Goal: Task Accomplishment & Management: Manage account settings

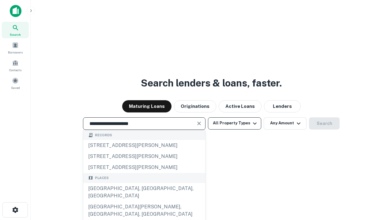
click at [144, 202] on div "Santa Monica, CA, USA" at bounding box center [144, 192] width 122 height 18
type input "**********"
click at [235, 123] on button "All Property Types" at bounding box center [234, 124] width 53 height 12
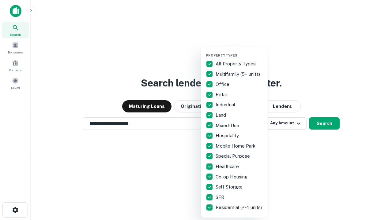
click at [239, 51] on button "button" at bounding box center [239, 51] width 67 height 0
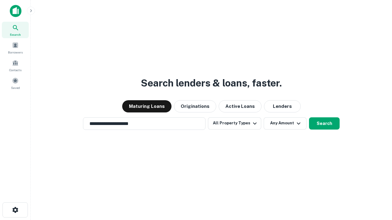
scroll to position [4, 74]
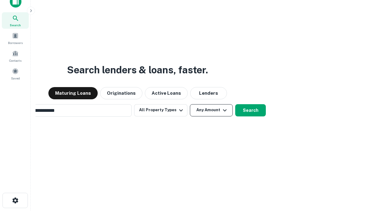
click at [190, 104] on button "Any Amount" at bounding box center [211, 110] width 43 height 12
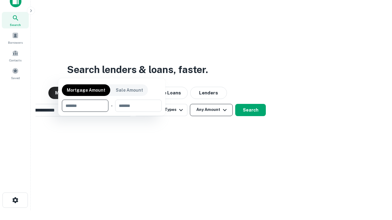
scroll to position [44, 173]
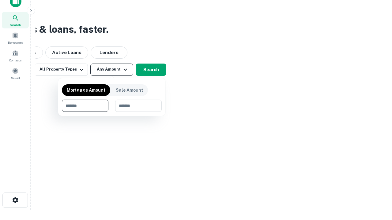
type input "*******"
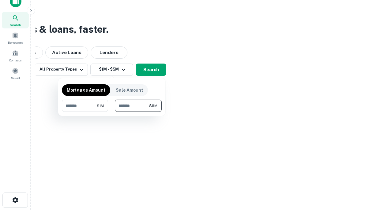
type input "*******"
click at [112, 112] on button "button" at bounding box center [112, 112] width 100 height 0
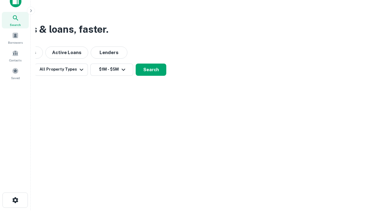
scroll to position [4, 113]
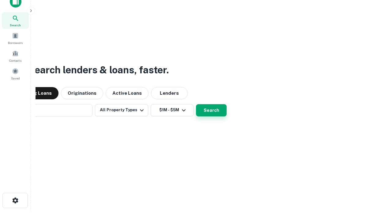
click at [196, 104] on button "Search" at bounding box center [211, 110] width 31 height 12
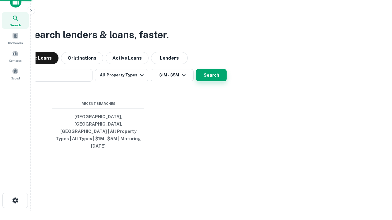
scroll to position [16, 173]
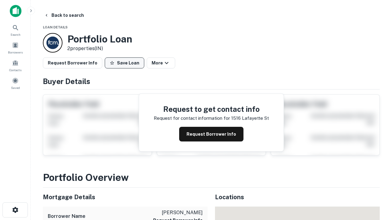
click at [124, 63] on button "Save Loan" at bounding box center [124, 63] width 39 height 11
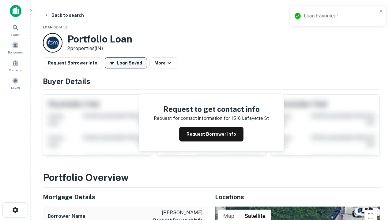
click at [126, 63] on button "Loan Saved" at bounding box center [126, 63] width 42 height 11
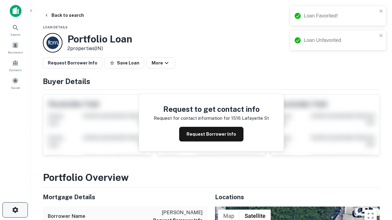
click at [15, 210] on icon "button" at bounding box center [15, 210] width 7 height 7
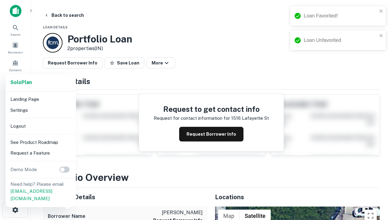
click at [40, 126] on li "Logout" at bounding box center [41, 126] width 66 height 11
